Goal: Find specific page/section: Find specific page/section

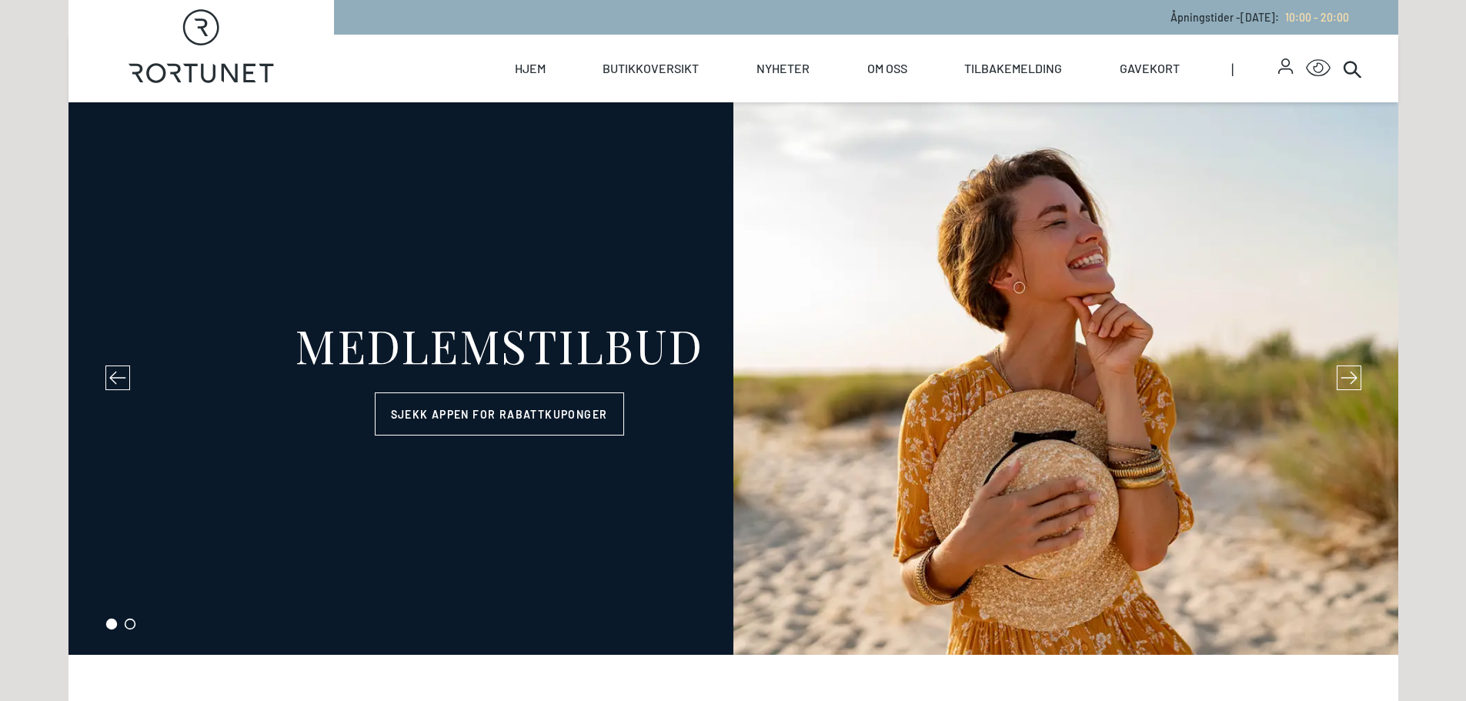
select select "NO"
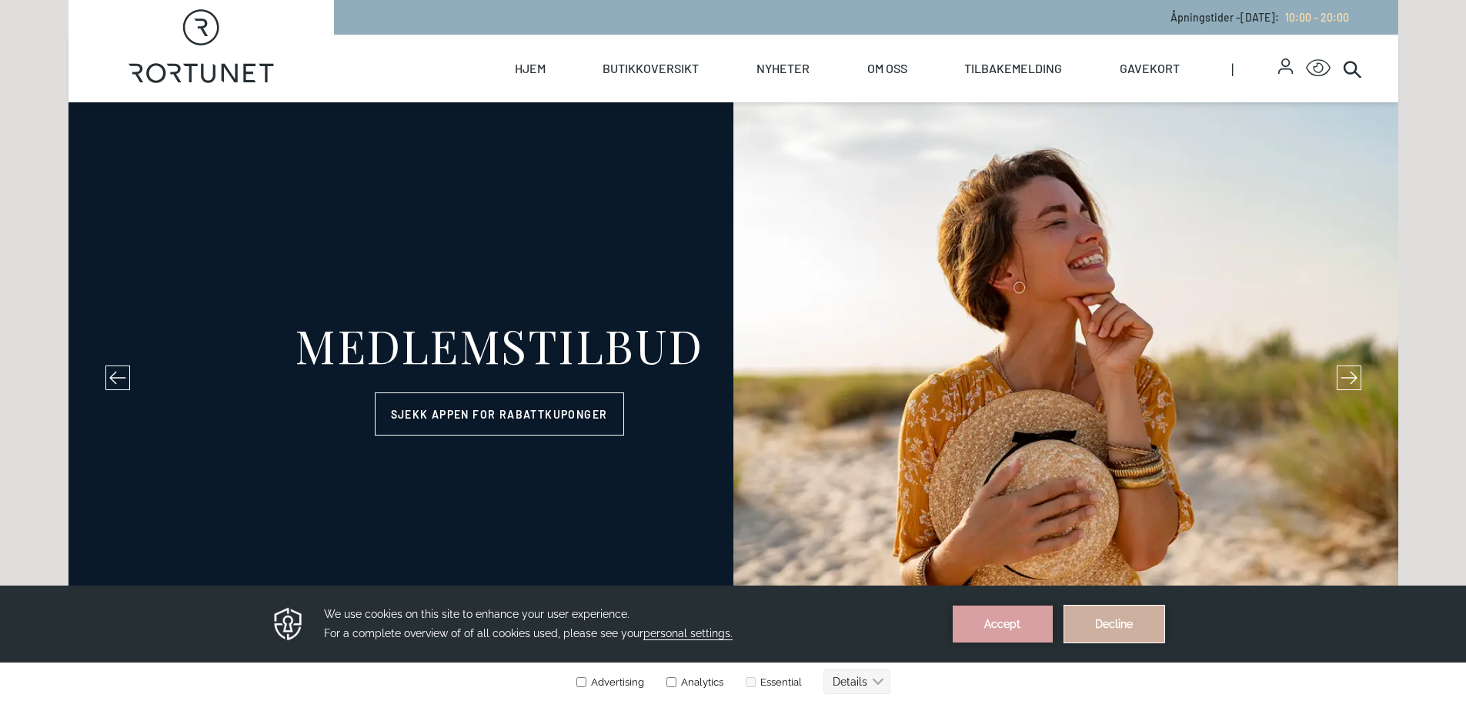
click at [1139, 632] on button "Decline" at bounding box center [1114, 623] width 100 height 37
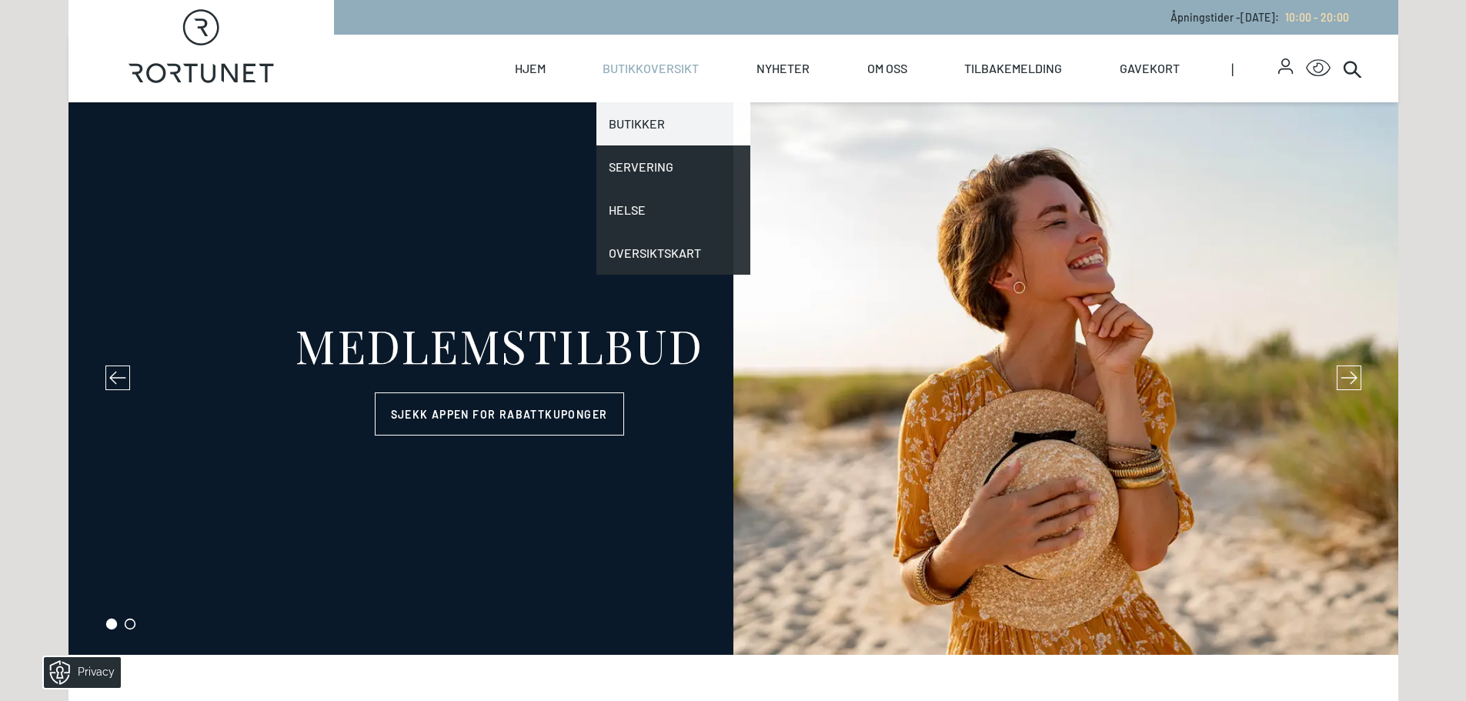
click at [637, 127] on link "Butikker" at bounding box center [673, 123] width 154 height 43
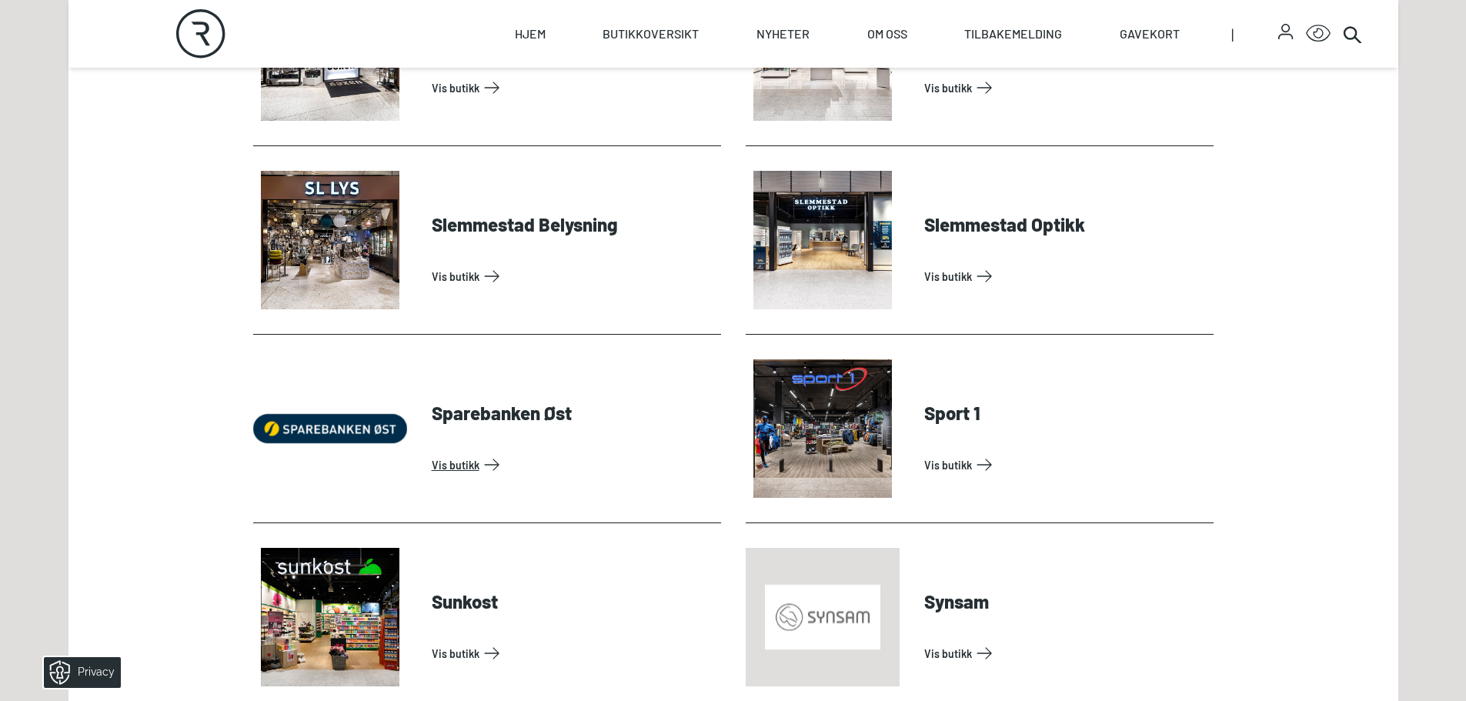
scroll to position [4308, 0]
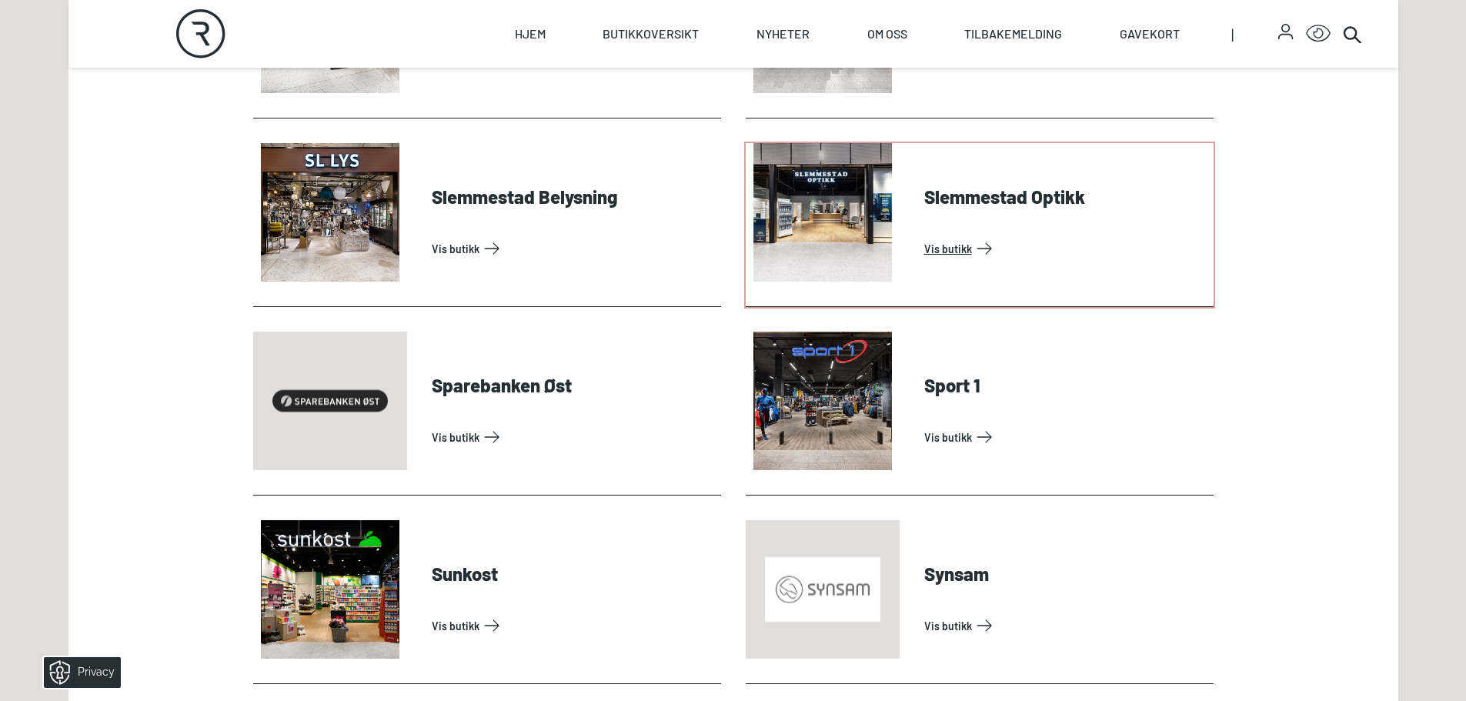
click at [1006, 236] on link "Vis butikk" at bounding box center [1065, 248] width 283 height 25
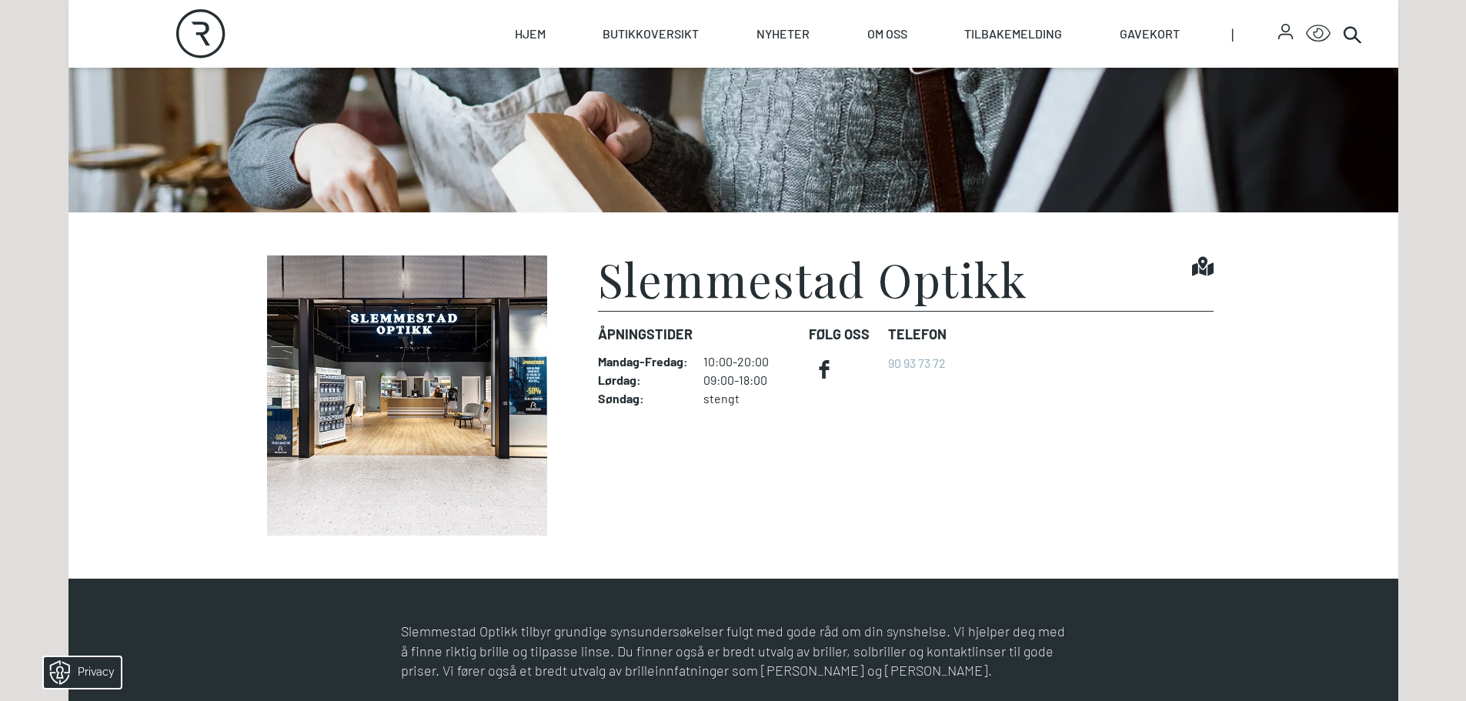
scroll to position [385, 0]
